Goal: Task Accomplishment & Management: Manage account settings

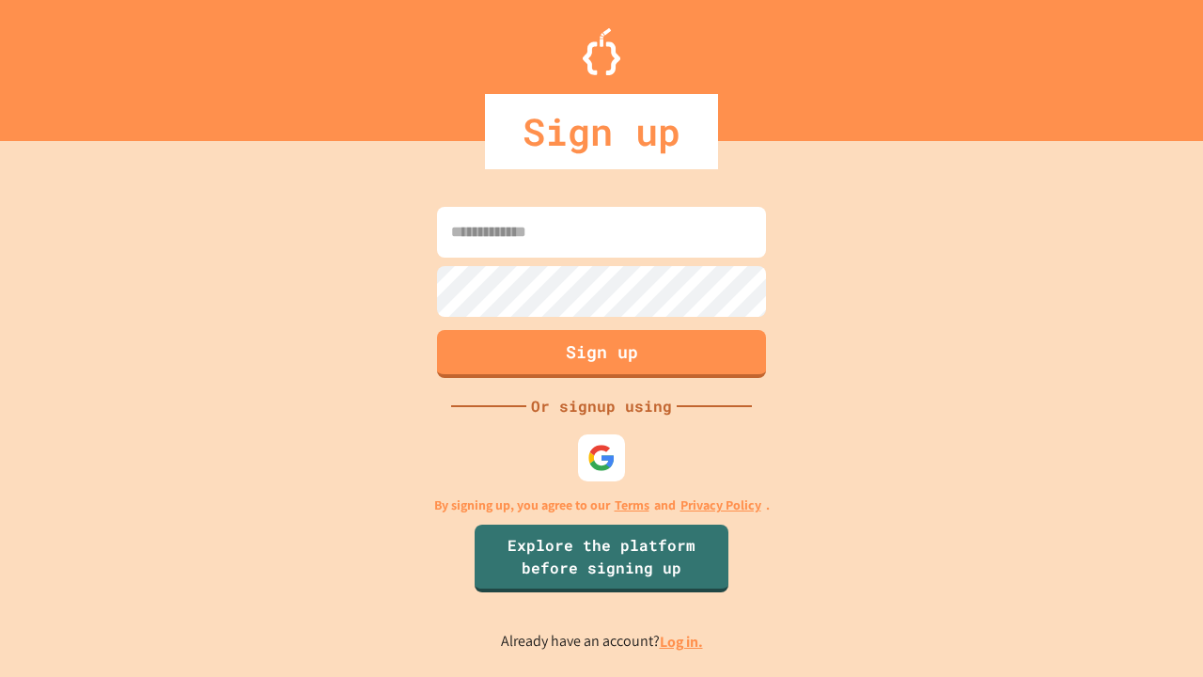
click at [682, 641] on link "Log in." at bounding box center [681, 641] width 43 height 20
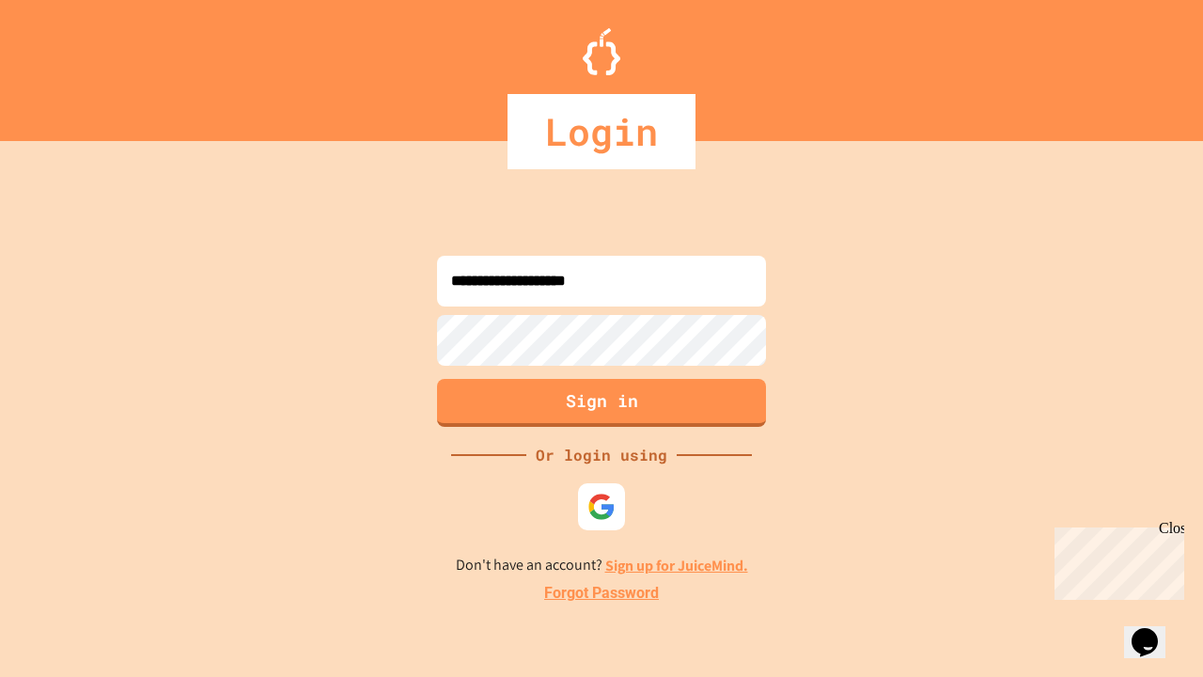
type input "**********"
